Goal: Transaction & Acquisition: Book appointment/travel/reservation

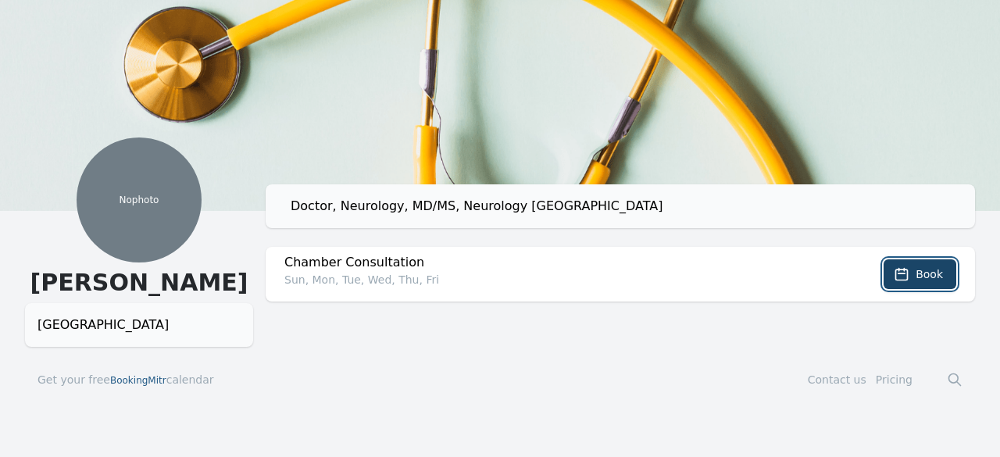
click at [922, 273] on span "Book" at bounding box center [929, 274] width 27 height 16
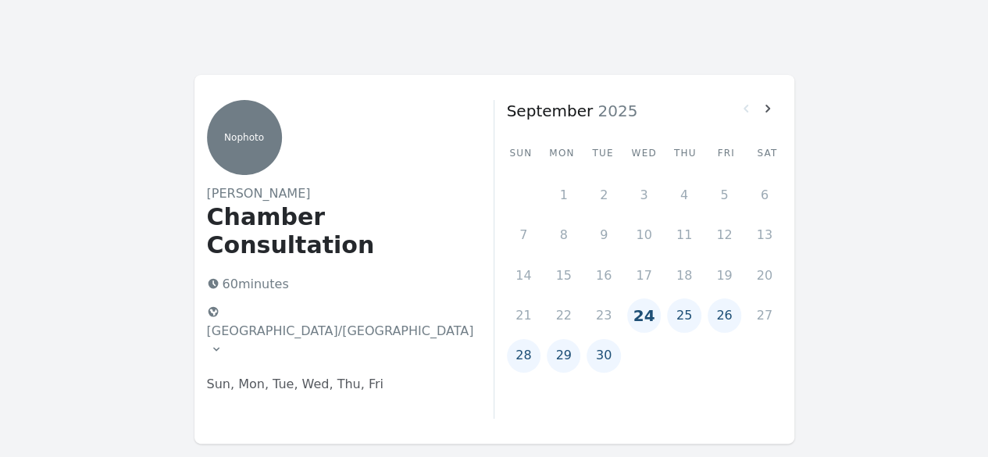
click at [521, 355] on button "28" at bounding box center [524, 356] width 34 height 34
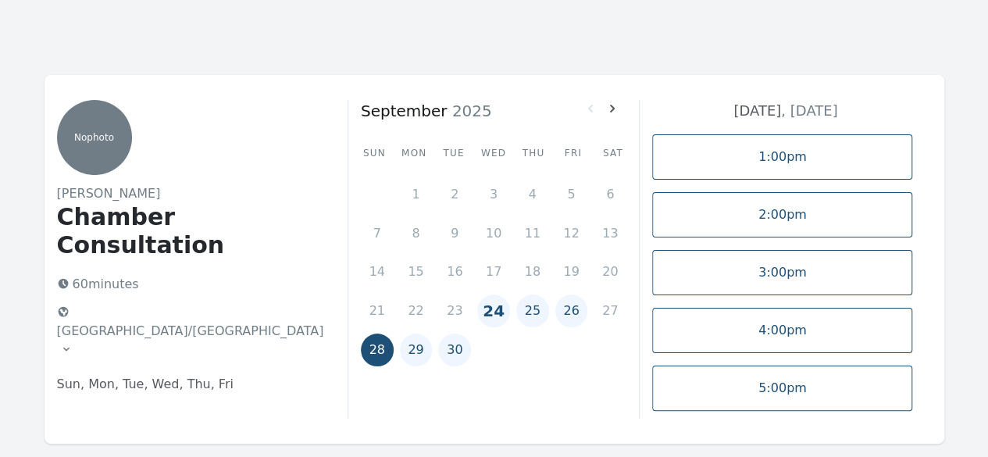
scroll to position [108, 0]
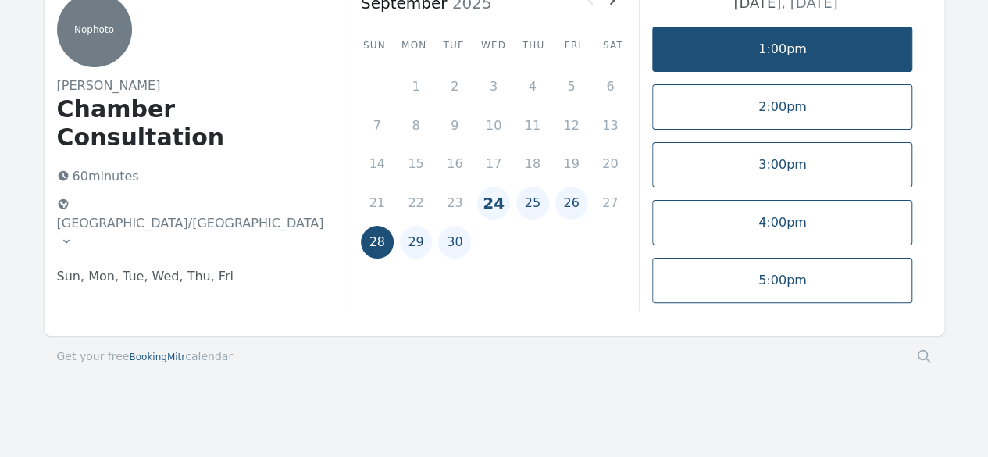
click at [783, 55] on link "1:00pm" at bounding box center [782, 49] width 260 height 45
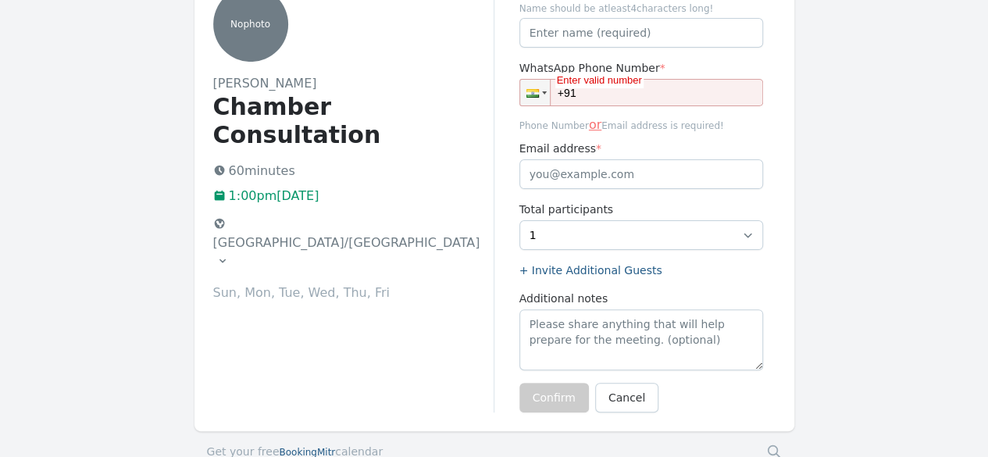
scroll to position [111, 0]
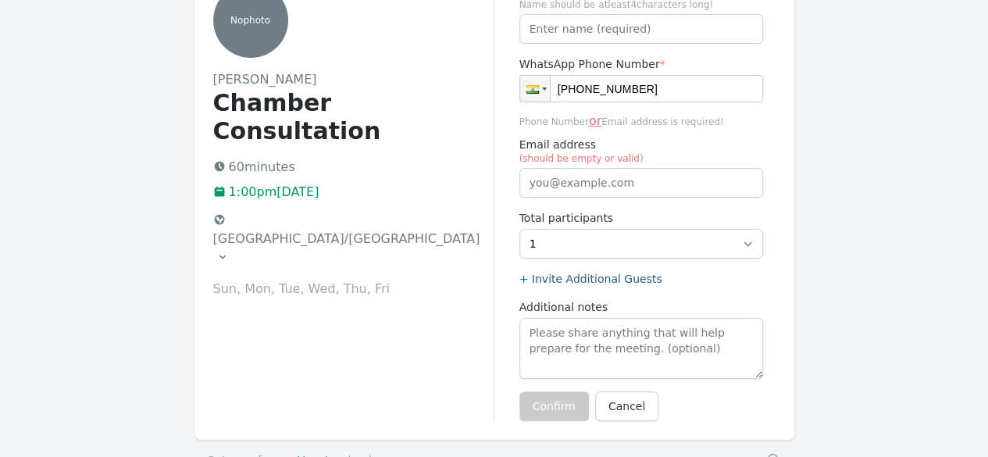
type input "[PHONE_NUMBER]"
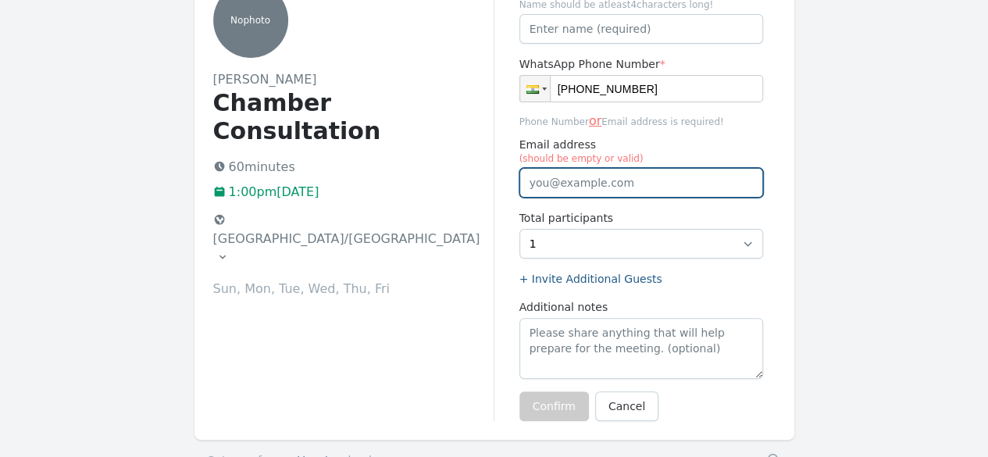
click at [577, 187] on input "Email address (should be empty or valid)" at bounding box center [642, 183] width 244 height 30
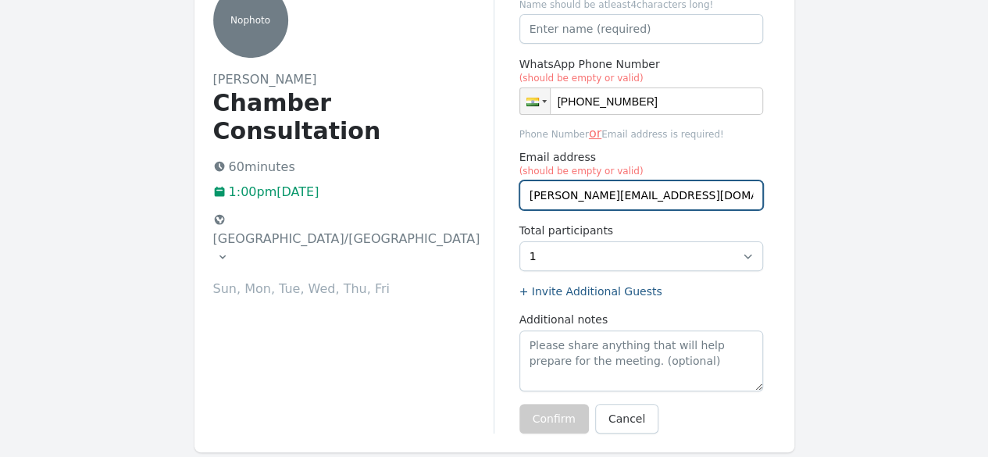
type input "[PERSON_NAME][EMAIL_ADDRESS][DOMAIN_NAME]"
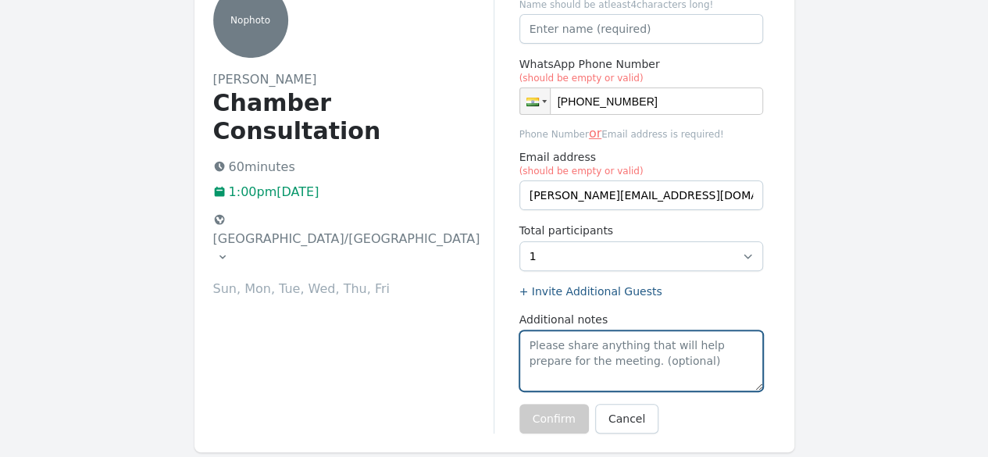
click at [562, 363] on textarea "Additional notes" at bounding box center [642, 360] width 244 height 61
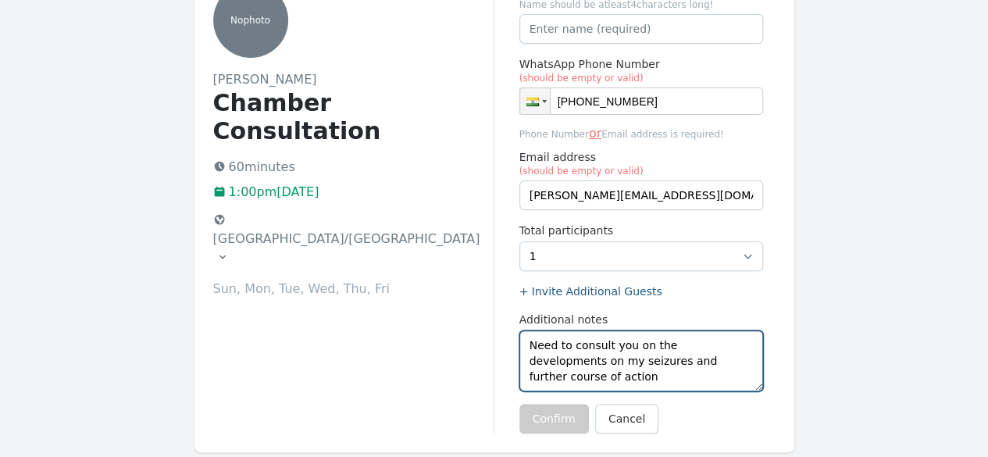
type textarea "Need to consult you on the developments on my seizures and further course of ac…"
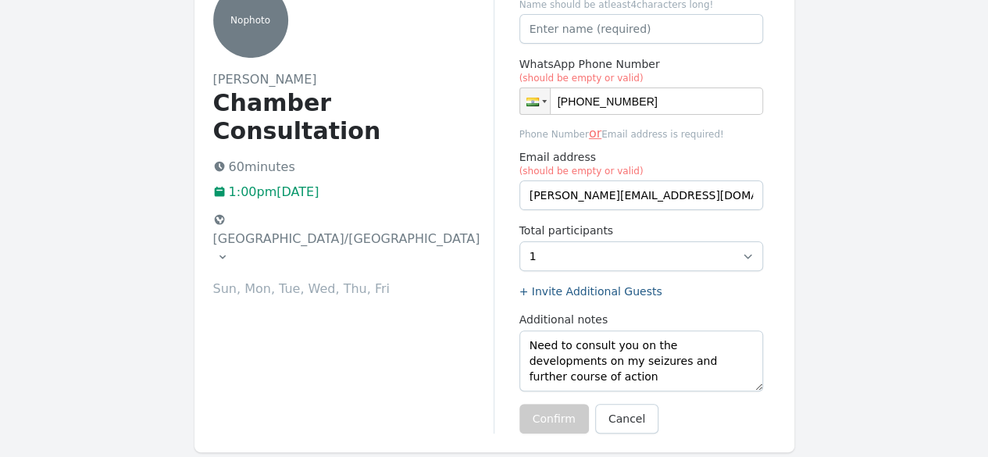
click at [720, 416] on div "Confirm Cancel" at bounding box center [642, 419] width 244 height 30
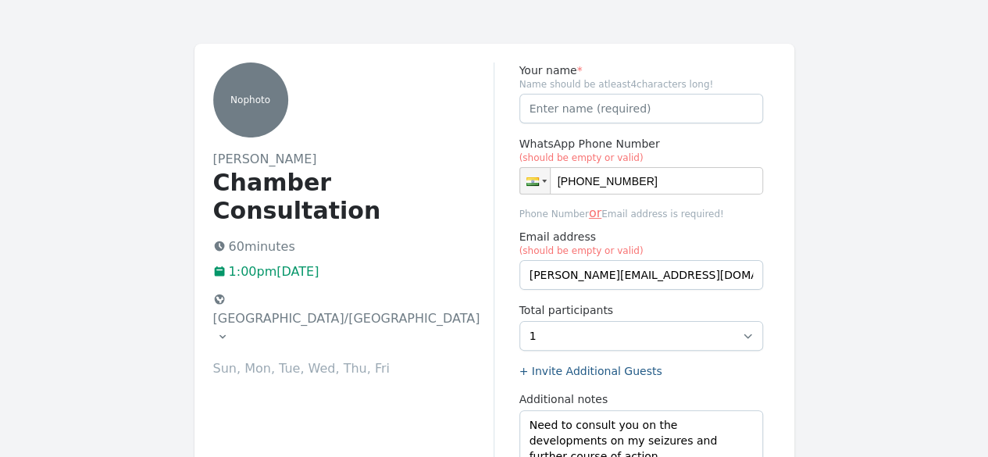
scroll to position [26, 0]
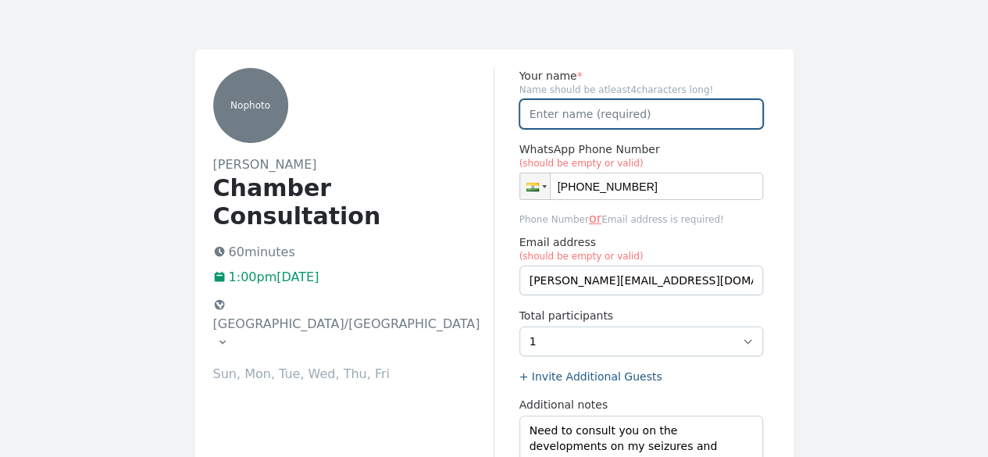
click at [583, 117] on input "Your name *" at bounding box center [642, 114] width 244 height 30
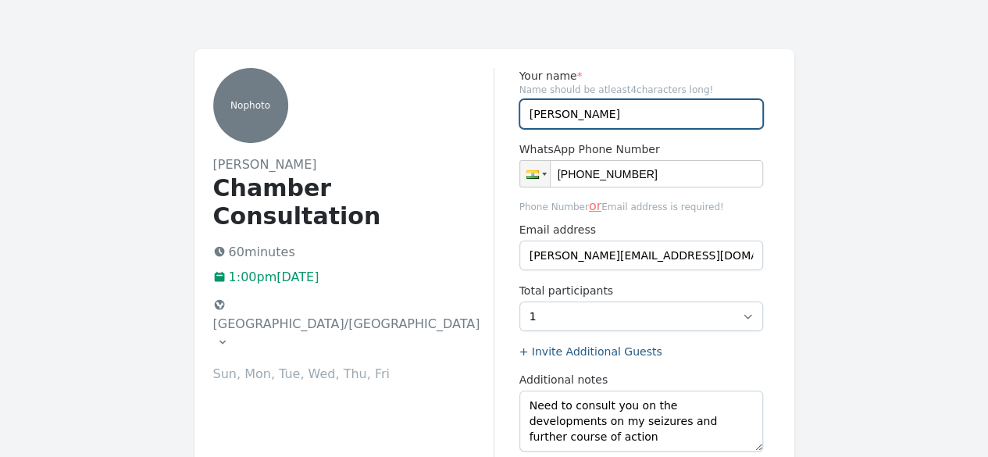
scroll to position [203, 0]
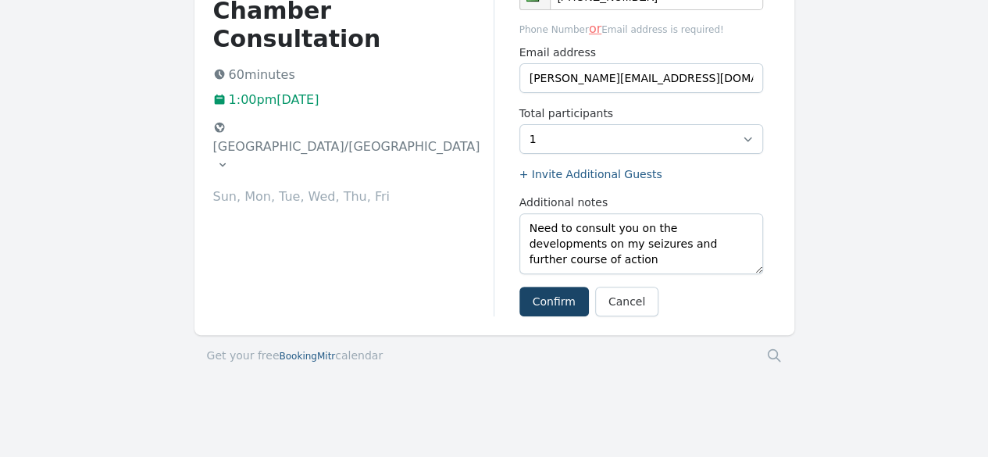
type input "[PERSON_NAME]"
click at [542, 302] on button "Confirm" at bounding box center [555, 302] width 70 height 30
